Goal: Information Seeking & Learning: Find specific fact

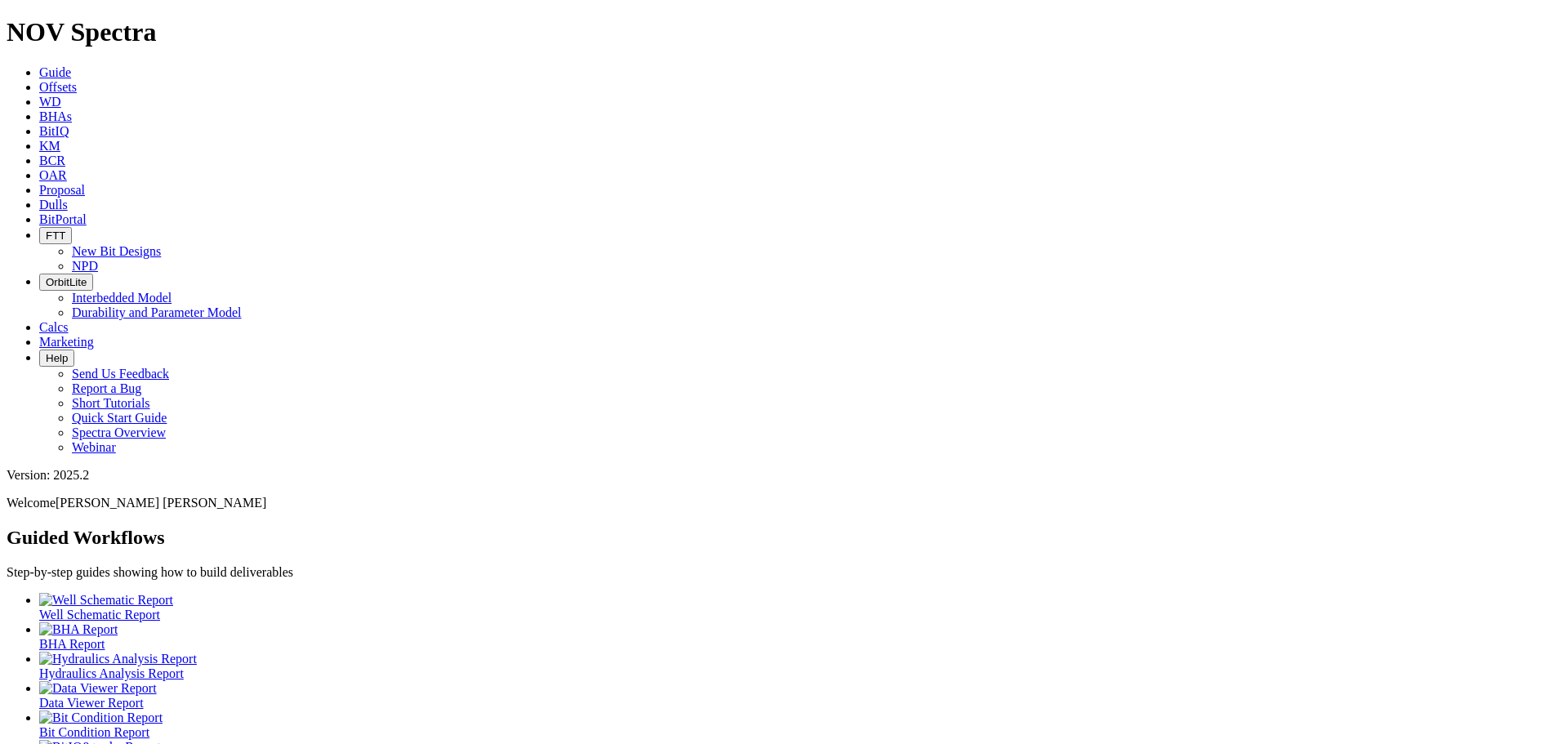
click at [77, 80] on span "Offsets" at bounding box center [57, 87] width 38 height 14
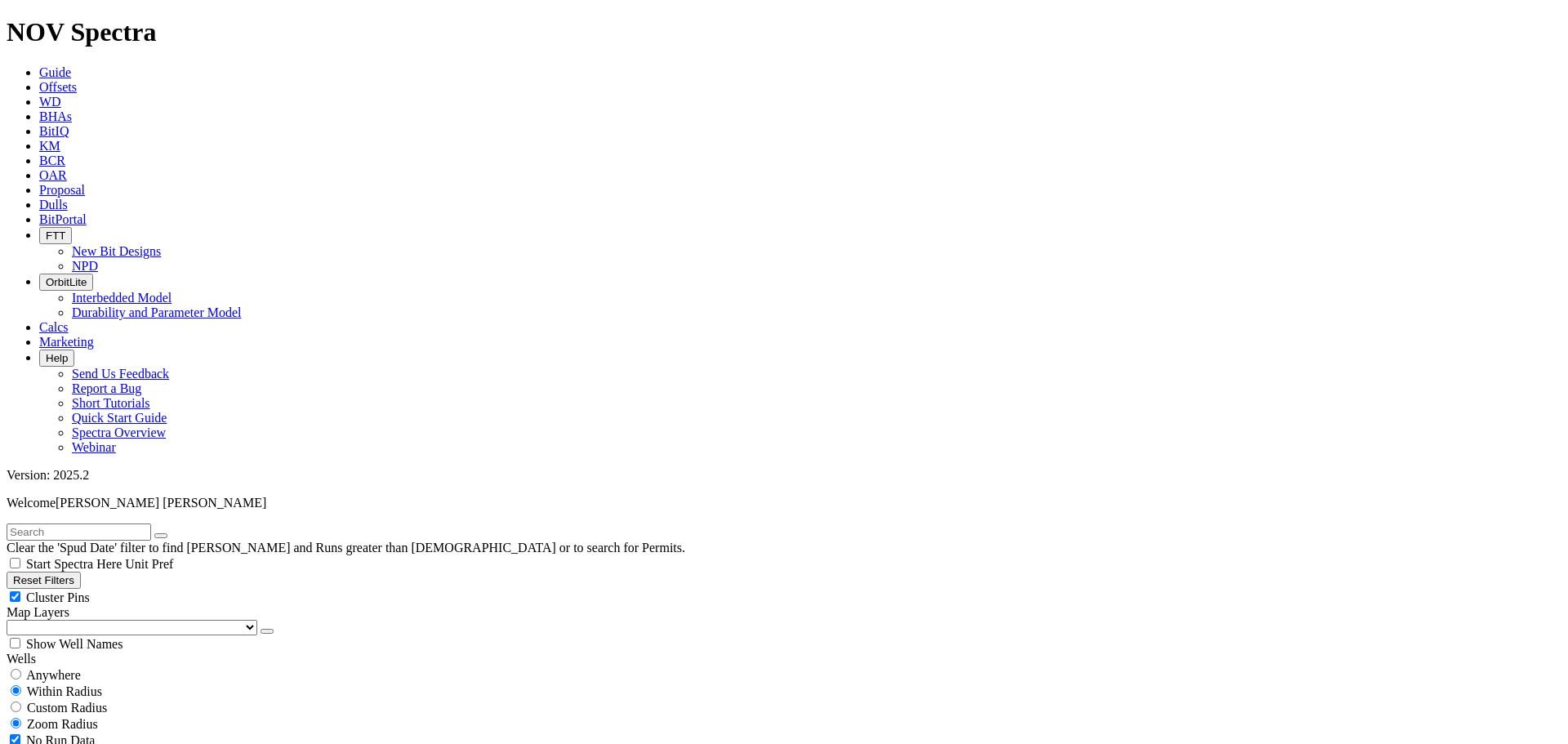
click at [23, 732] on div "No Run Data" at bounding box center [784, 740] width 1555 height 17
click at [160, 743] on div "Run Data" at bounding box center [784, 756] width 1555 height 17
checkbox input "true"
checkbox input "false"
click at [33, 666] on div "Anywhere" at bounding box center [784, 674] width 1555 height 17
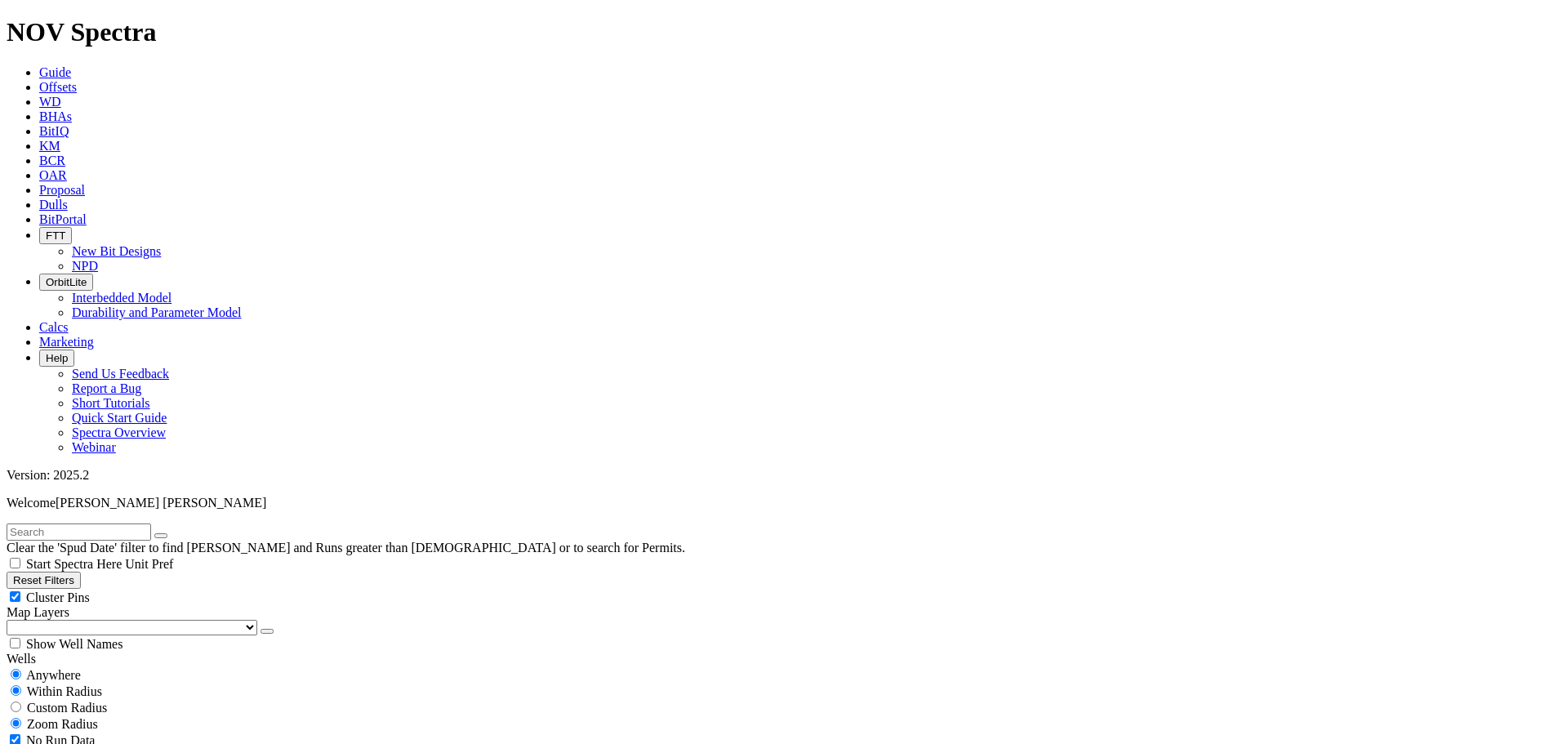
radio input "true"
radio input "false"
click at [25, 699] on div "No Run Data" at bounding box center [784, 707] width 1555 height 17
checkbox input "false"
checkbox input "true"
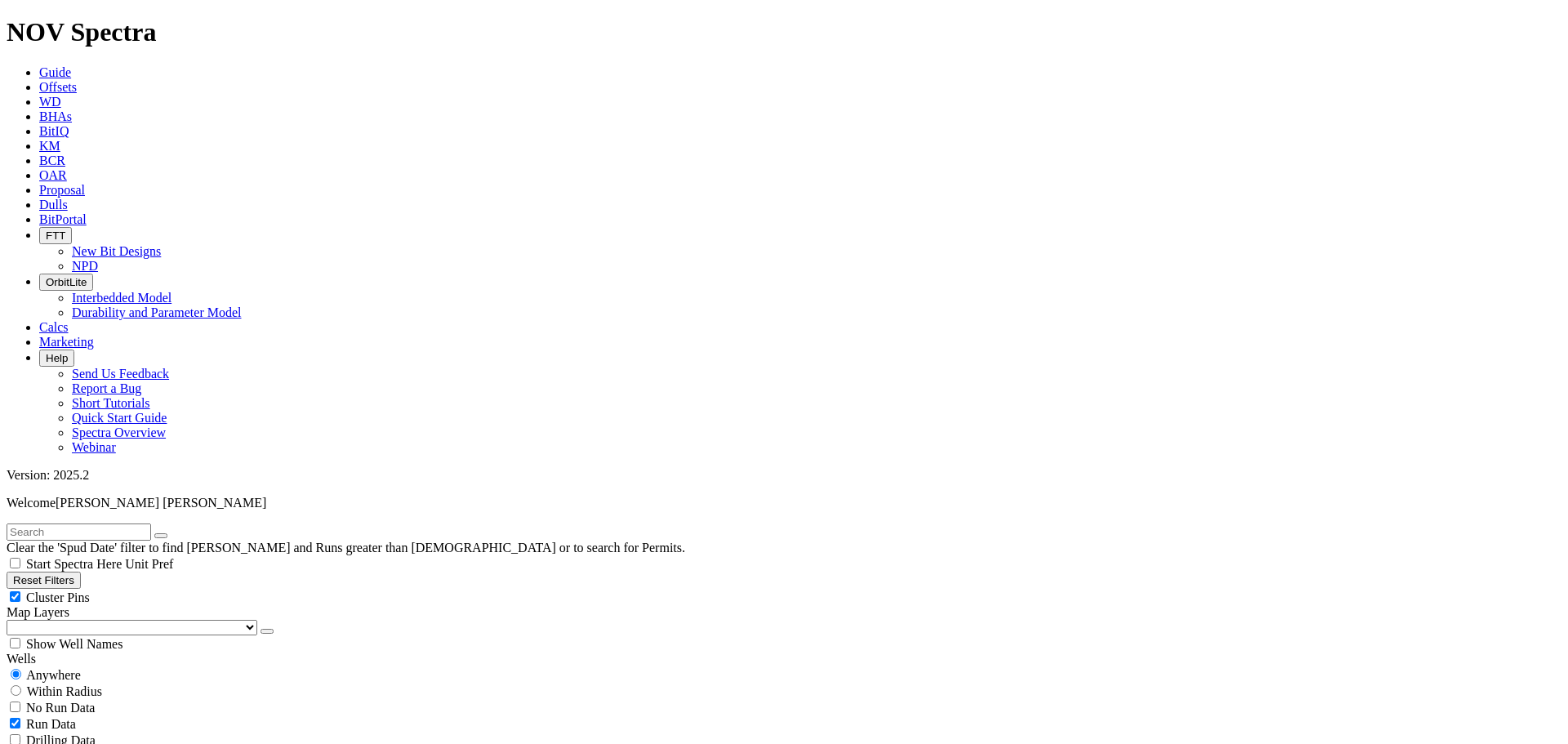
click at [65, 524] on input "text" at bounding box center [79, 533] width 144 height 18
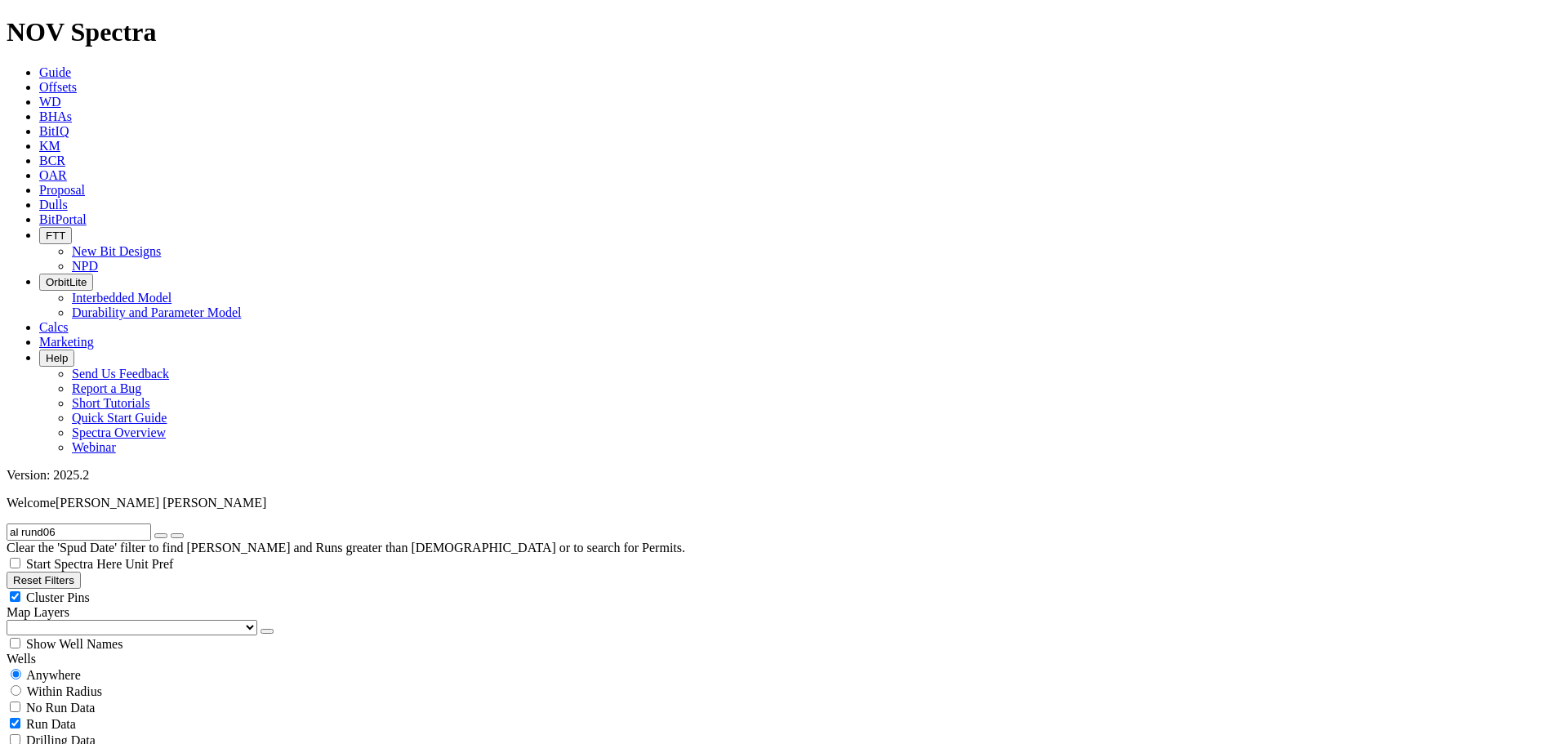
type input "[PERSON_NAME] 06"
radio input "false"
radio input "true"
type input "[PERSON_NAME] 06"
click at [21, 669] on input "radio" at bounding box center [16, 674] width 11 height 11
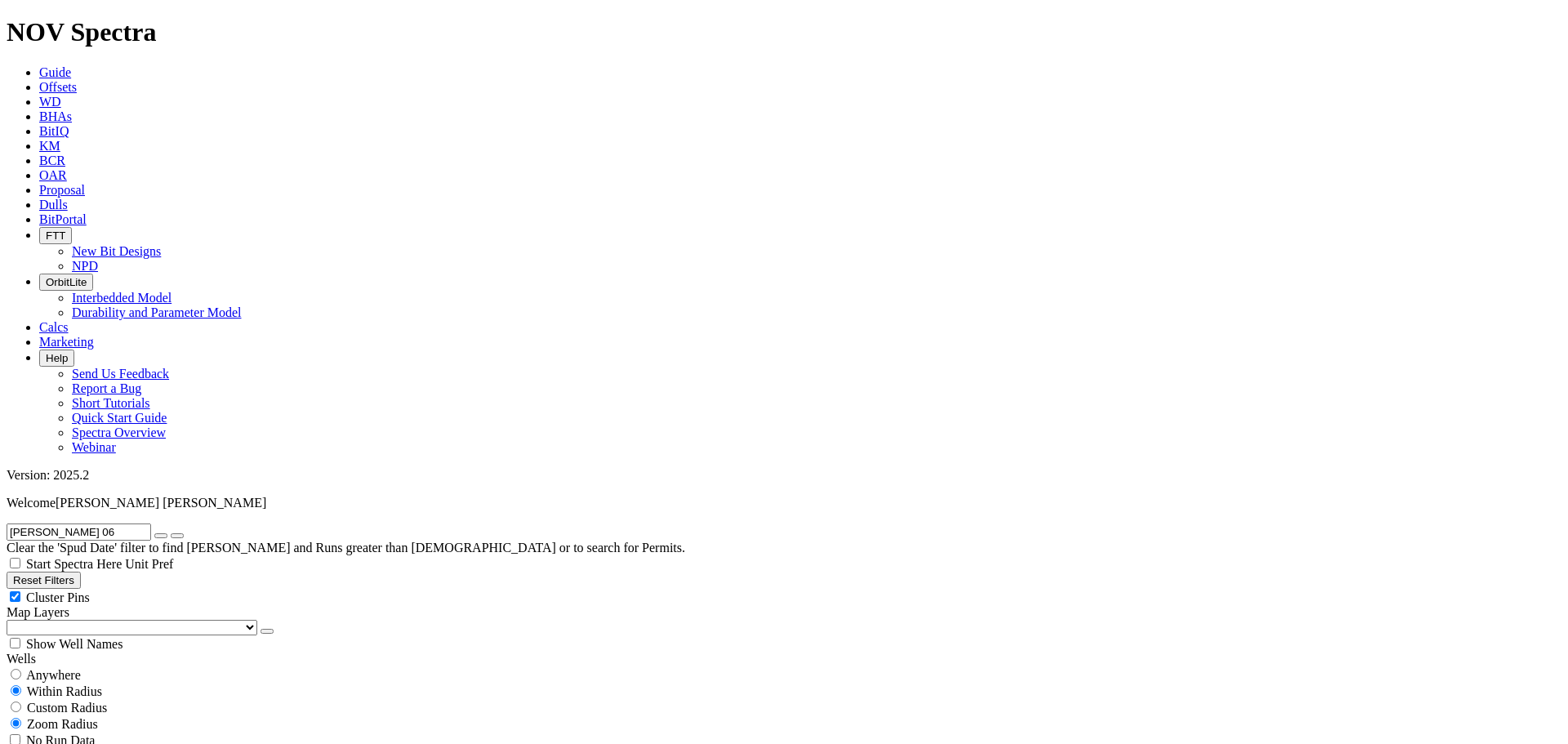
radio input "true"
radio input "false"
click at [57, 524] on input "[PERSON_NAME] 06" at bounding box center [79, 533] width 144 height 18
click at [63, 524] on input "[PERSON_NAME]-06H" at bounding box center [79, 533] width 144 height 18
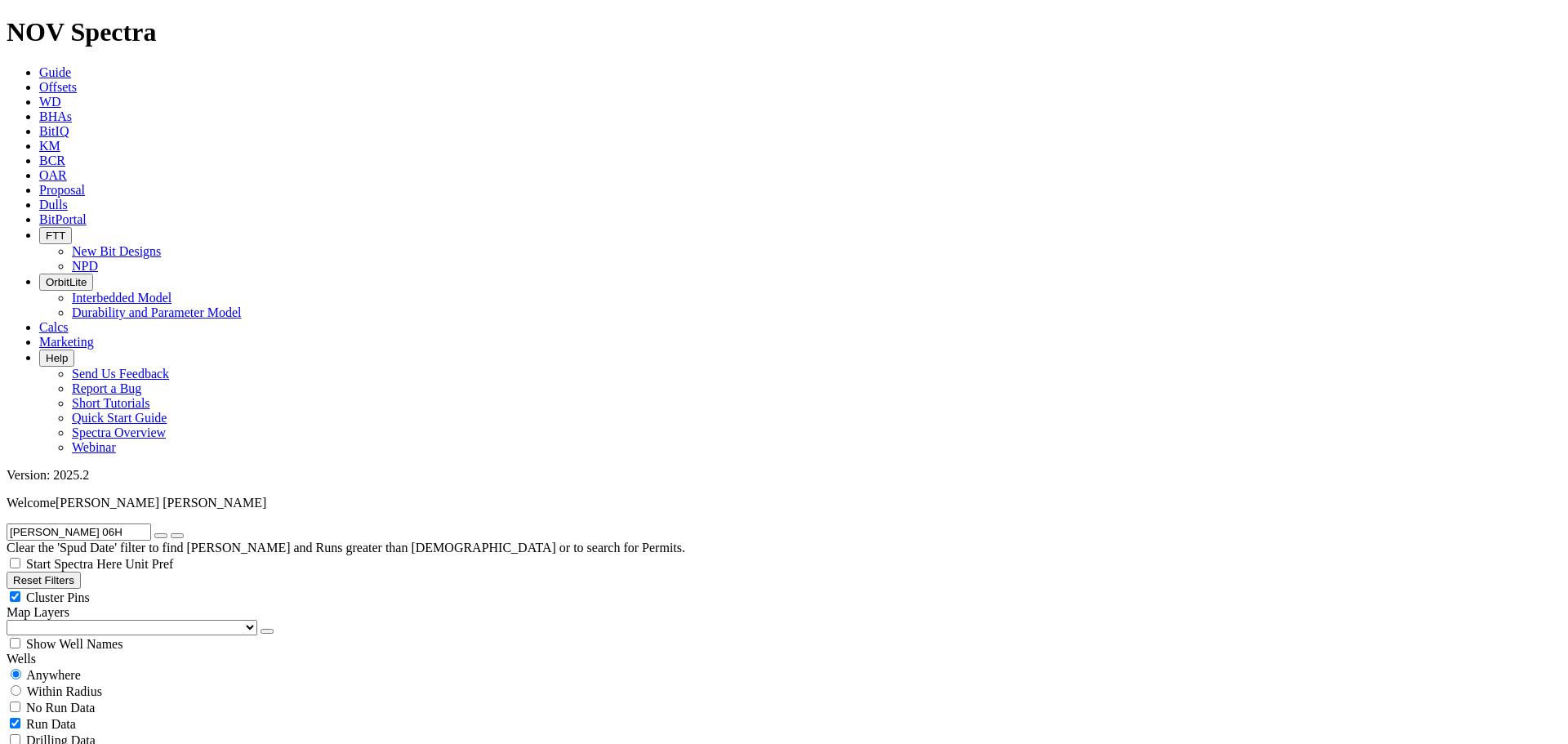
scroll to position [443, 0]
type input "[PERSON_NAME] 06H"
click at [173, 557] on span "Unit Pref" at bounding box center [148, 564] width 48 height 14
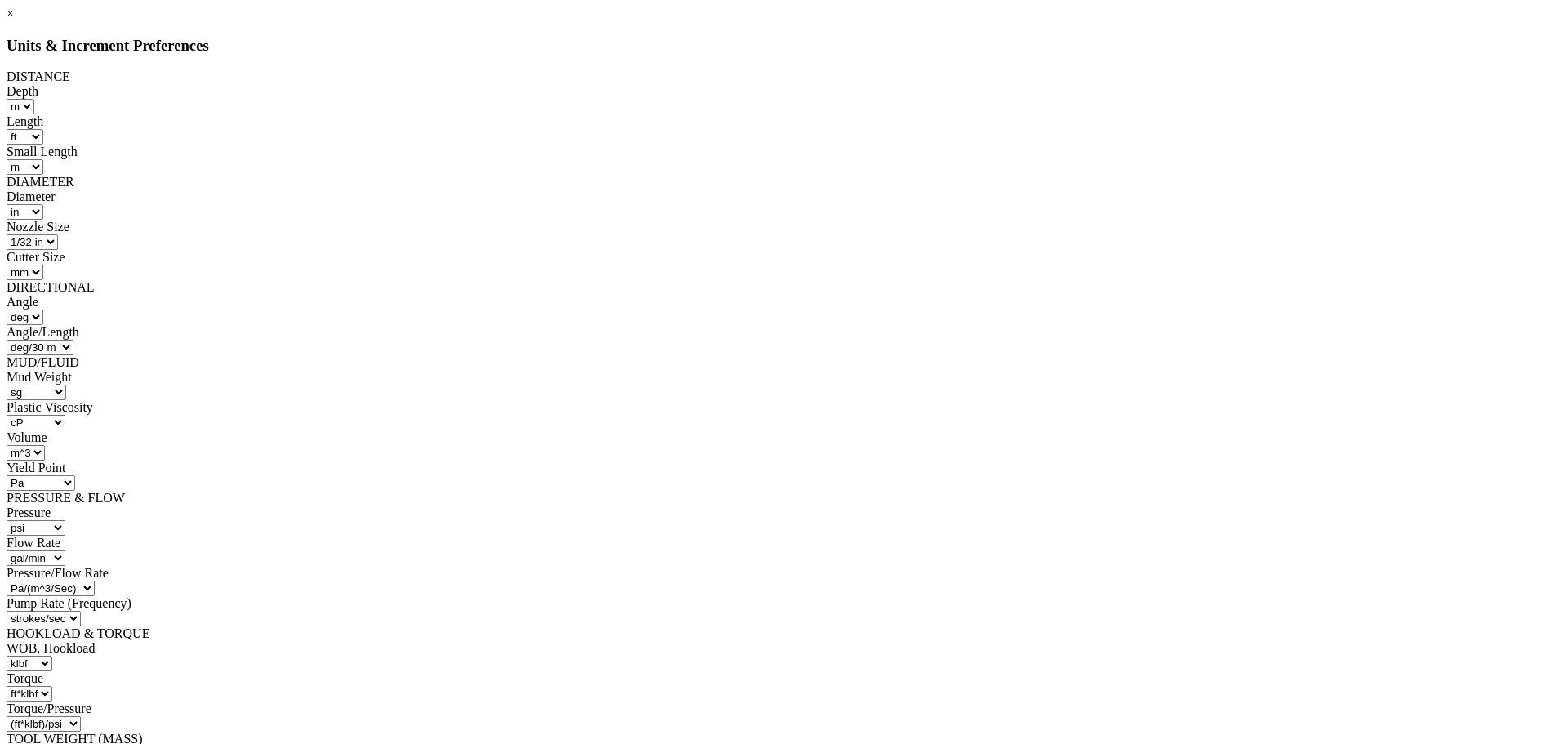
scroll to position [0, 0]
click at [14, 20] on link "×" at bounding box center [11, 14] width 8 height 14
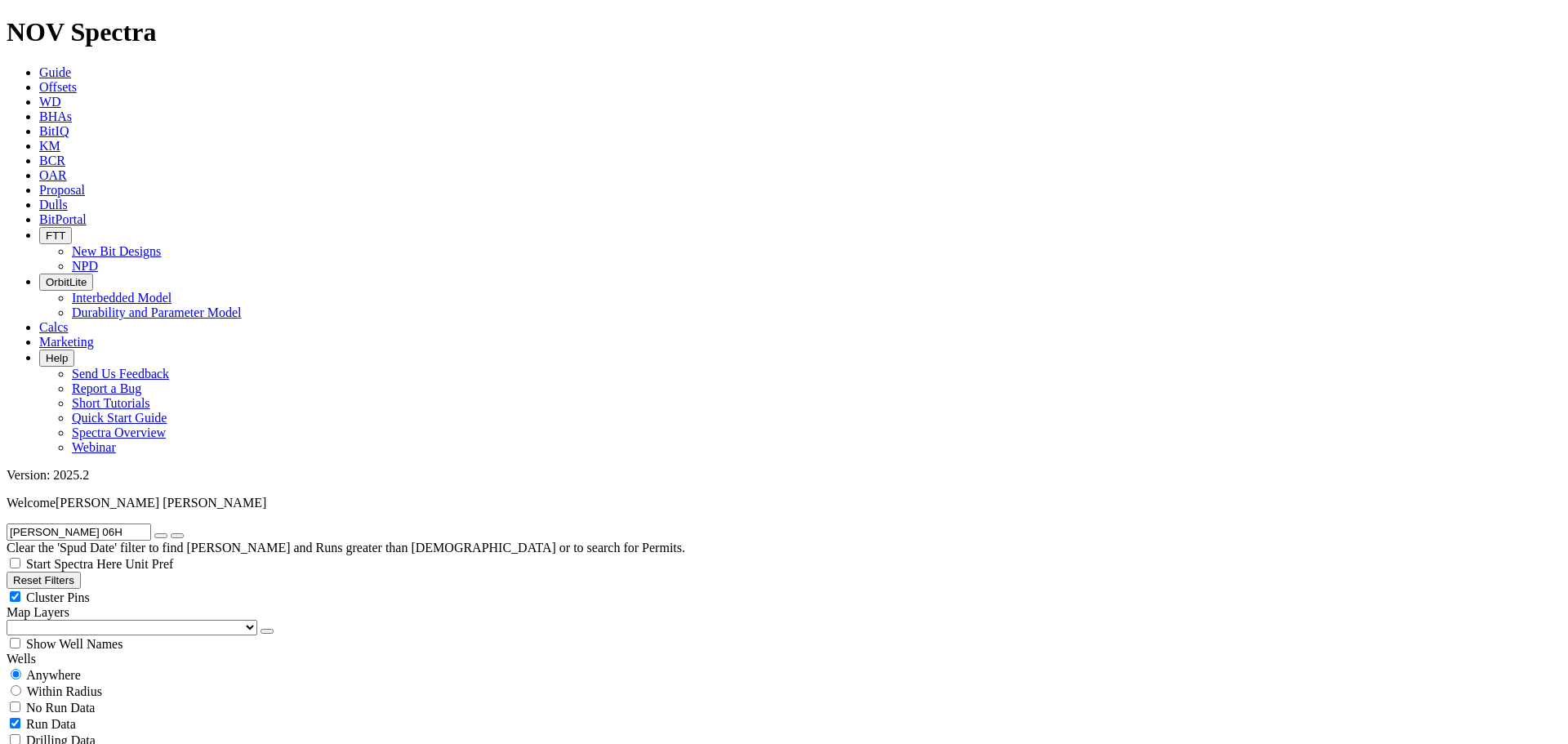
scroll to position [478, 0]
click at [173, 557] on span "Unit Pref" at bounding box center [148, 564] width 48 height 14
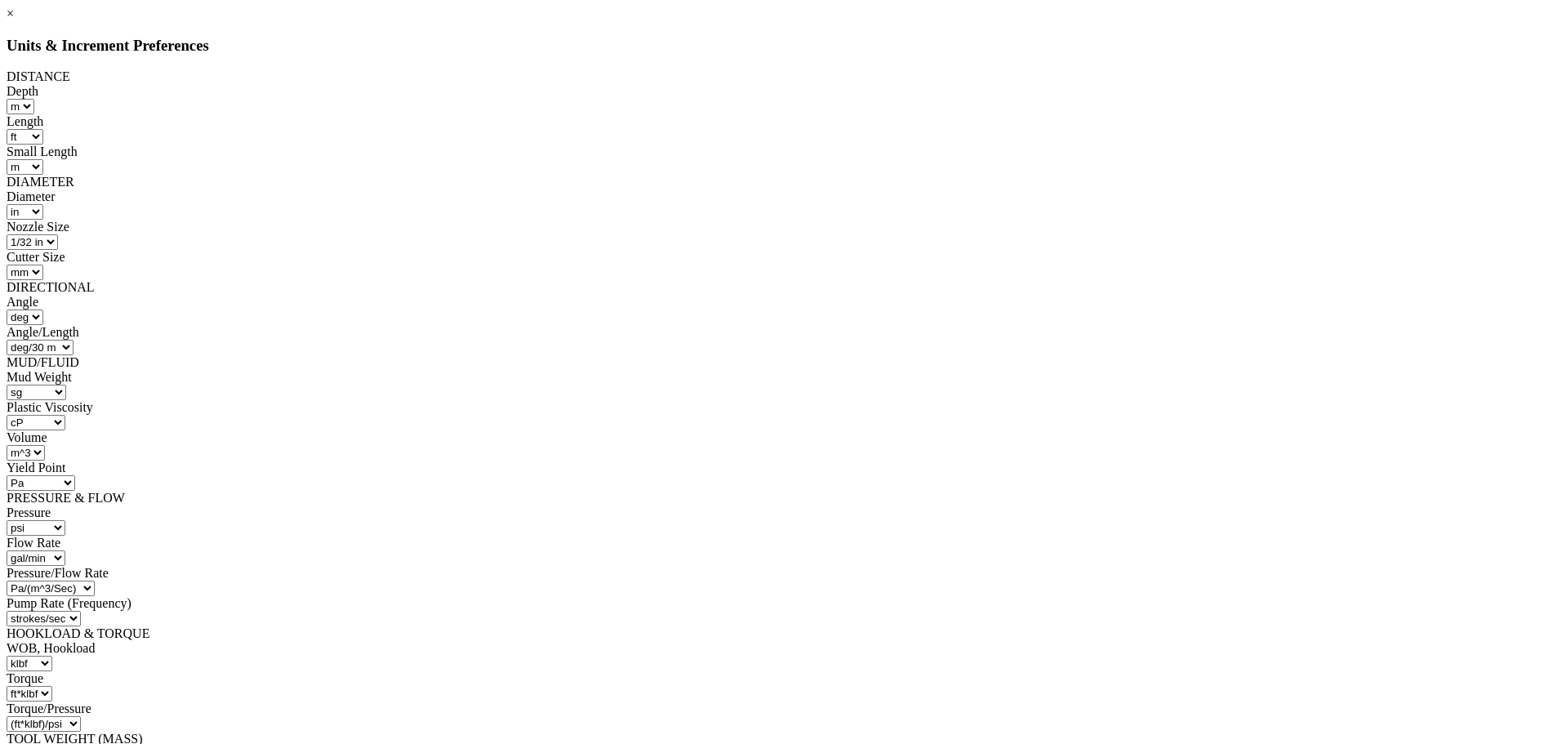
click at [14, 20] on link "×" at bounding box center [11, 14] width 8 height 14
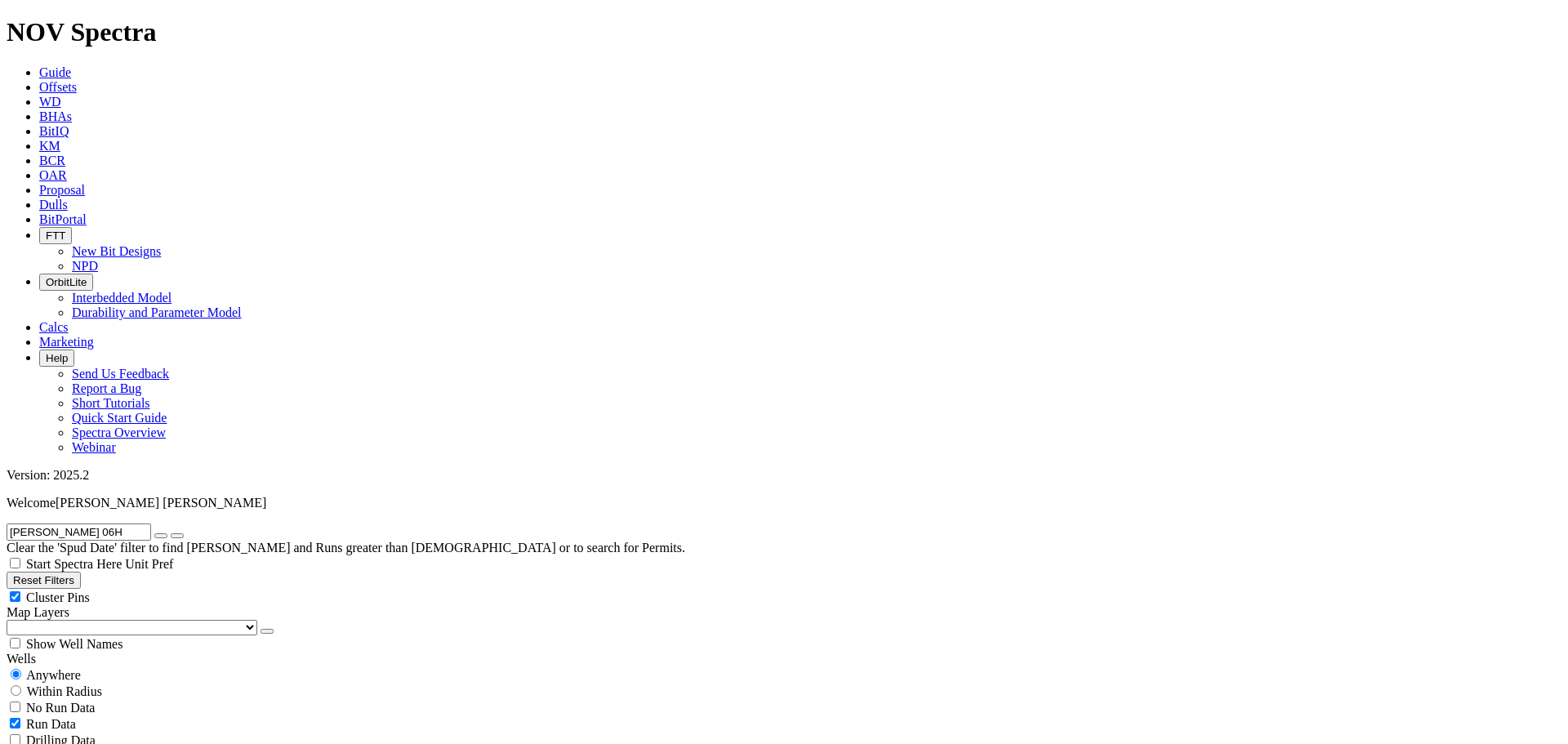
click at [173, 557] on span "Unit Pref" at bounding box center [148, 564] width 48 height 14
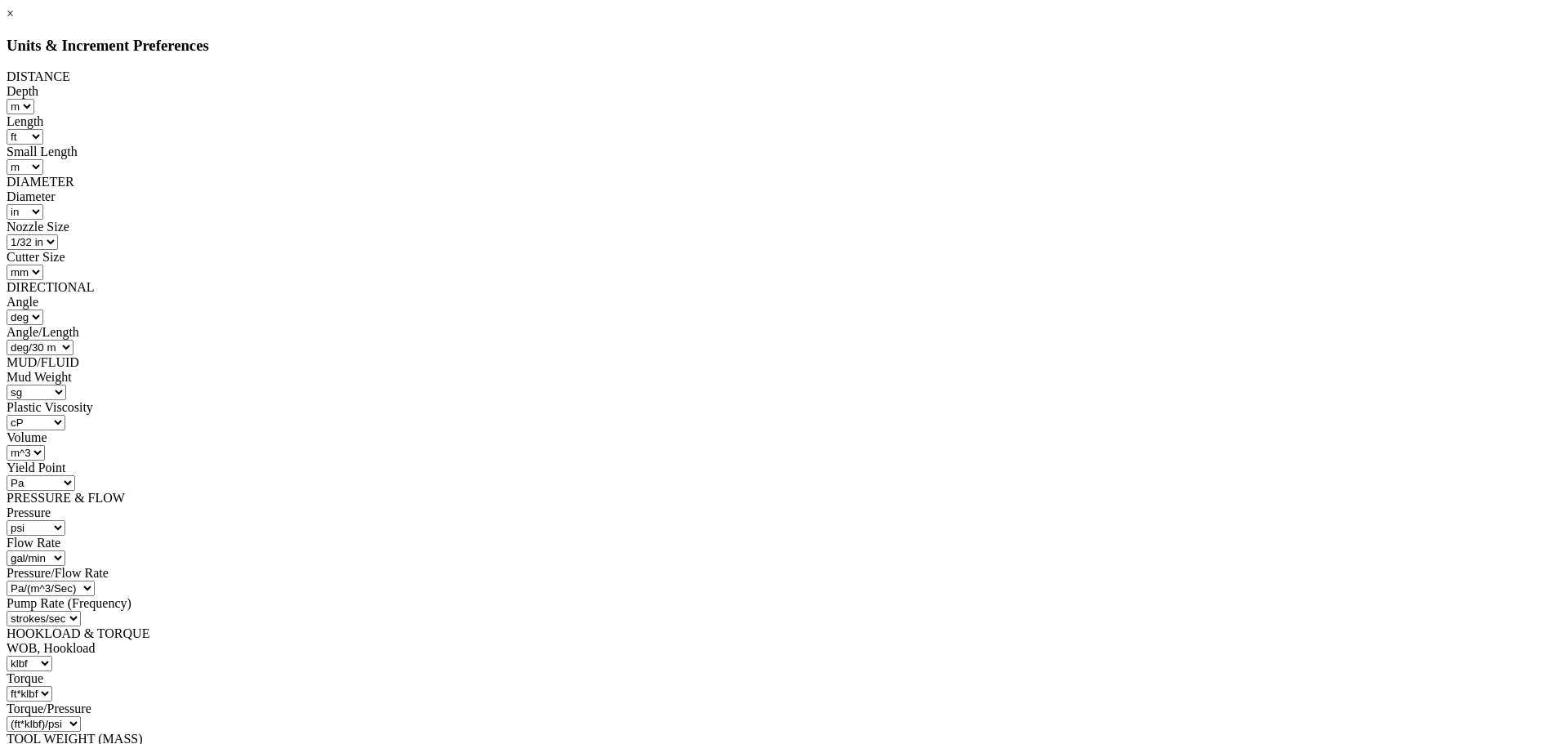
click at [34, 106] on select "ft m" at bounding box center [20, 106] width 28 height 16
select select "object:4741"
click at [34, 98] on select "ft m" at bounding box center [20, 106] width 28 height 16
drag, startPoint x: 748, startPoint y: 124, endPoint x: 722, endPoint y: 131, distance: 26.9
click at [43, 160] on select "m in mm" at bounding box center [25, 167] width 37 height 16
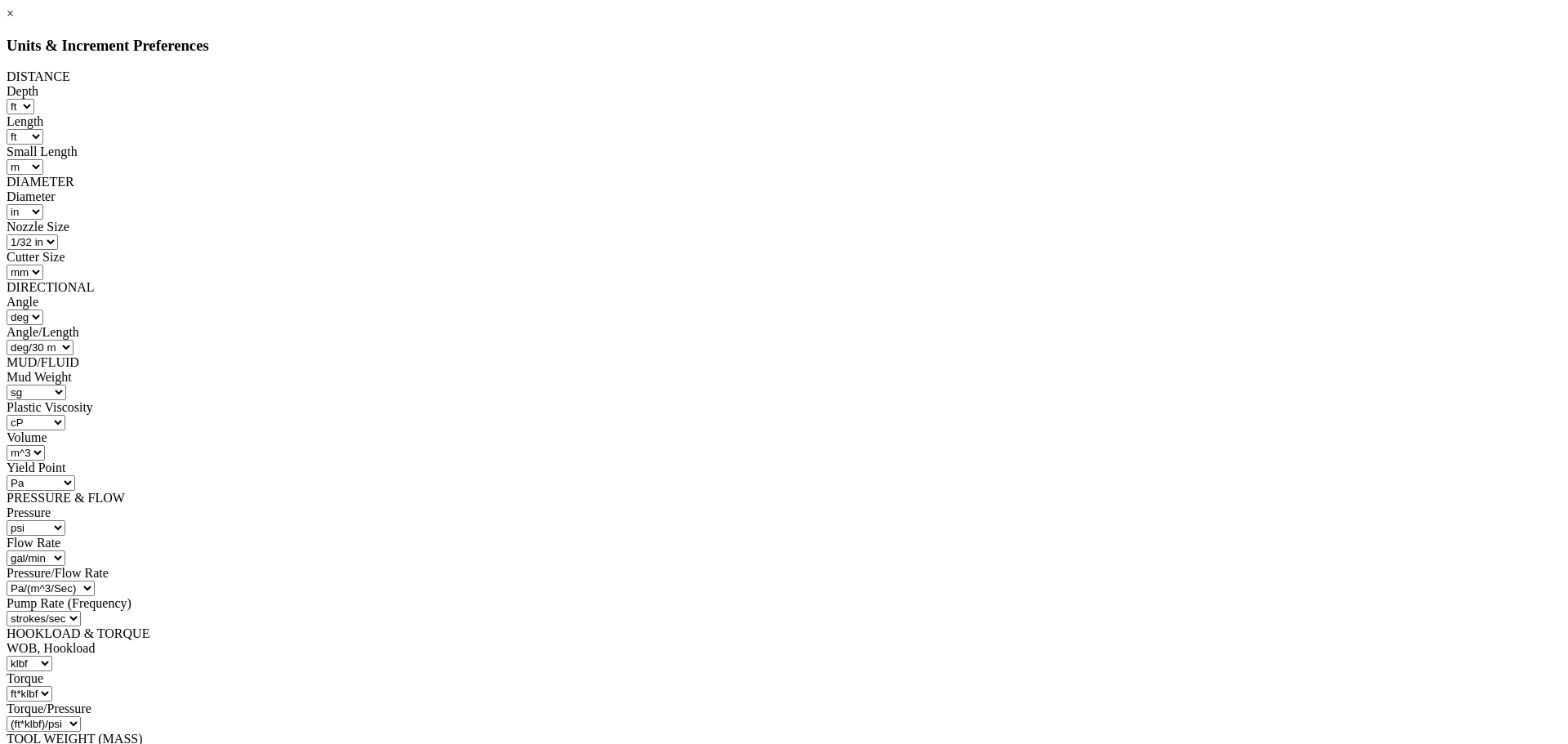
select select "object:4752"
click at [43, 160] on select "m in mm" at bounding box center [25, 167] width 37 height 16
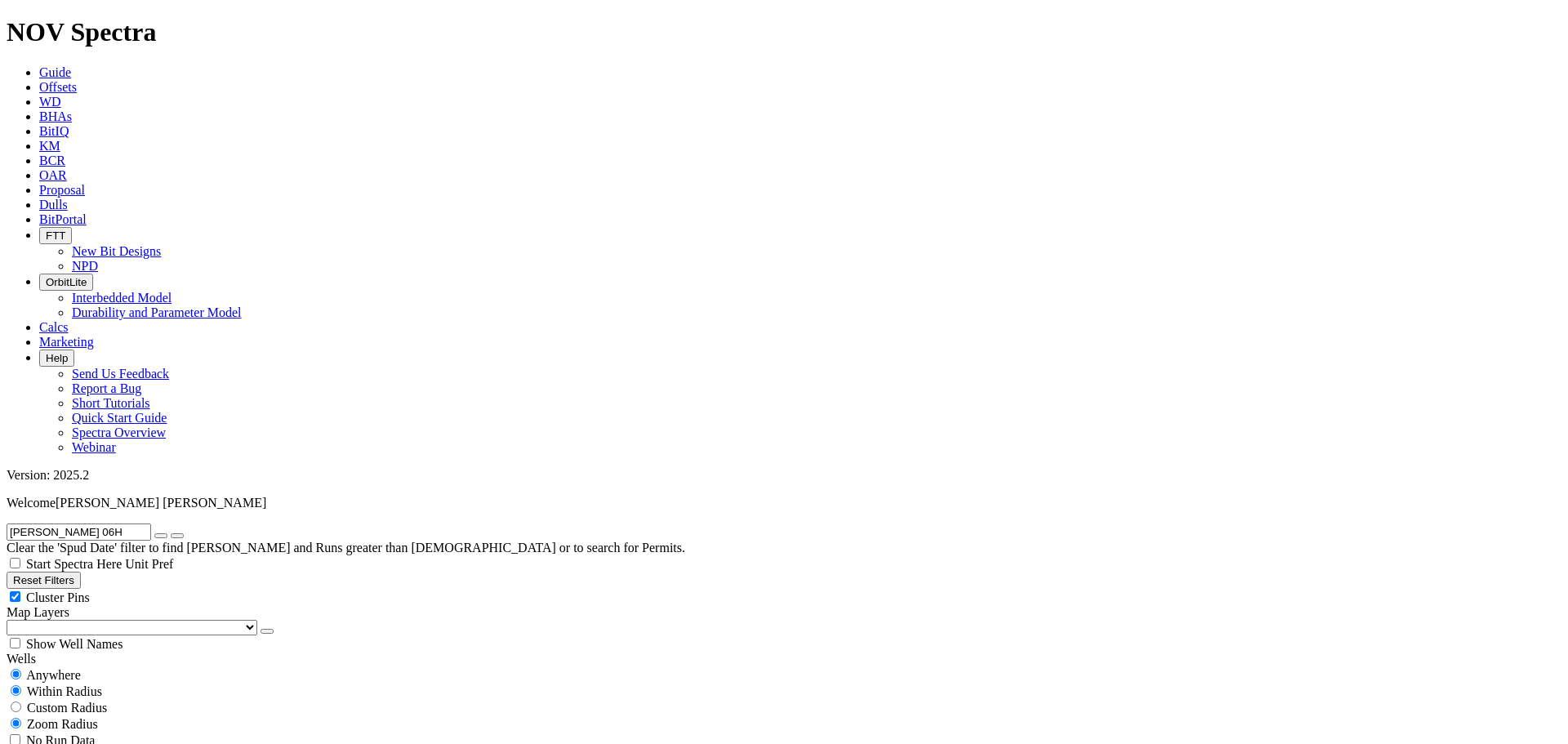
radio input "false"
radio input "true"
click at [115, 524] on input "[PERSON_NAME] 06H" at bounding box center [79, 533] width 144 height 18
click at [48, 668] on span "Anywhere" at bounding box center [54, 675] width 55 height 14
radio input "true"
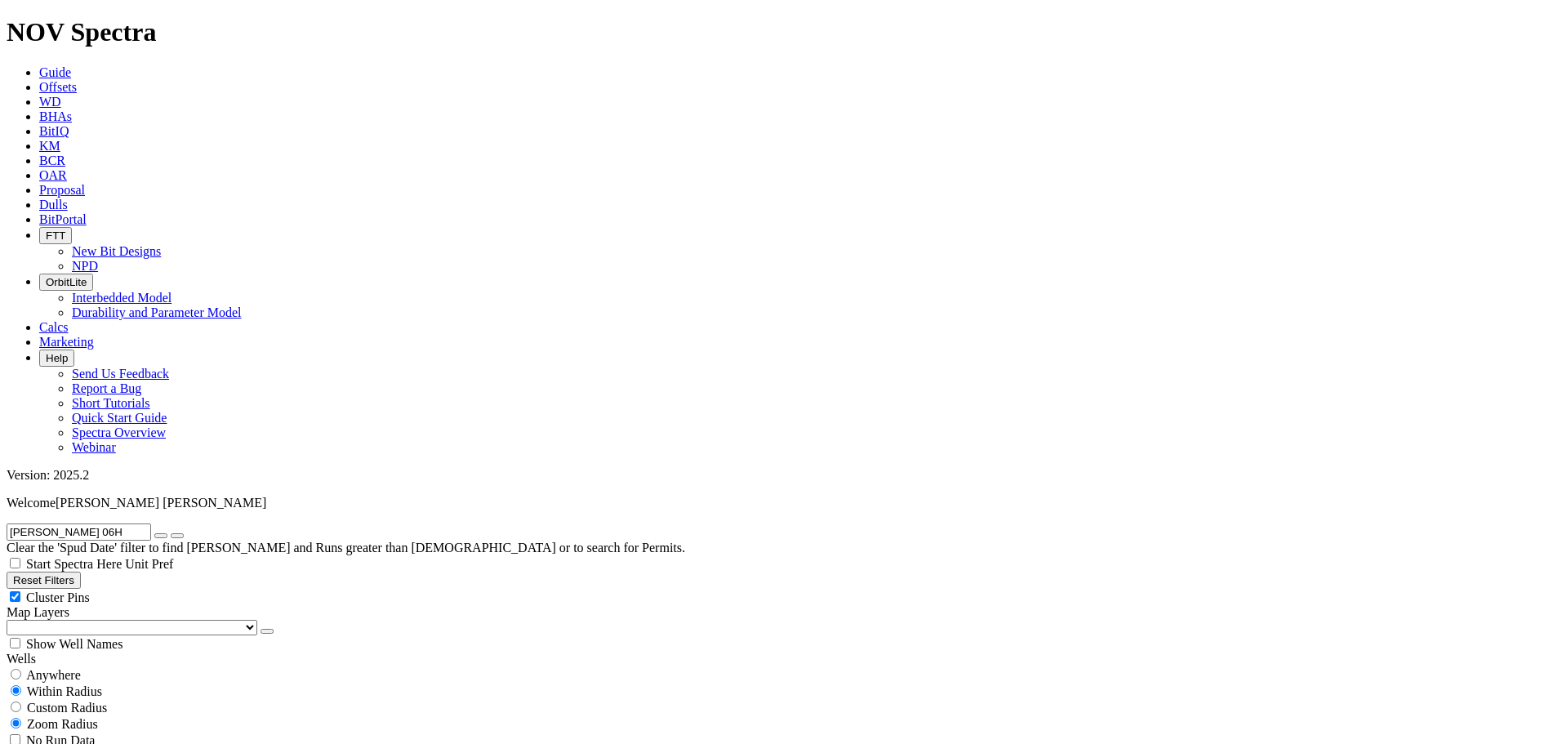
radio input "false"
